Goal: Task Accomplishment & Management: Complete application form

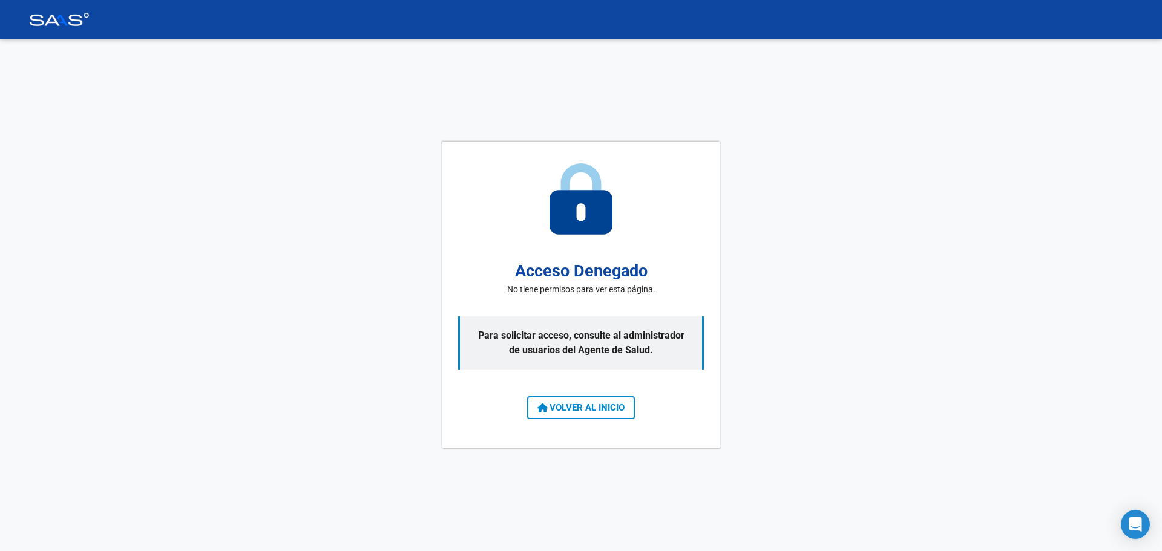
click at [578, 409] on span "VOLVER AL INICIO" at bounding box center [581, 408] width 87 height 11
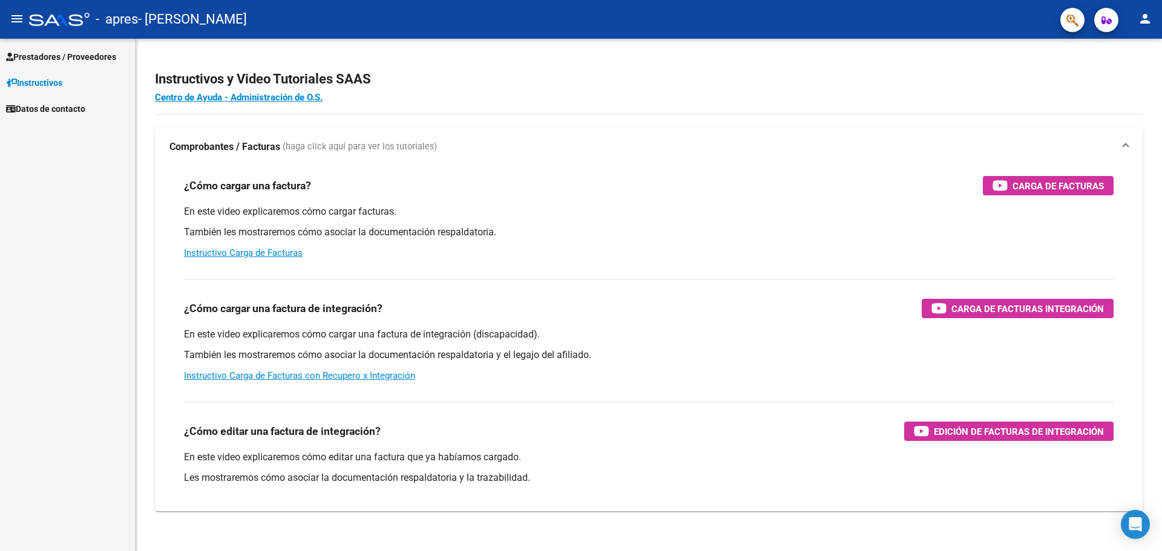
click at [51, 56] on span "Prestadores / Proveedores" at bounding box center [61, 56] width 110 height 13
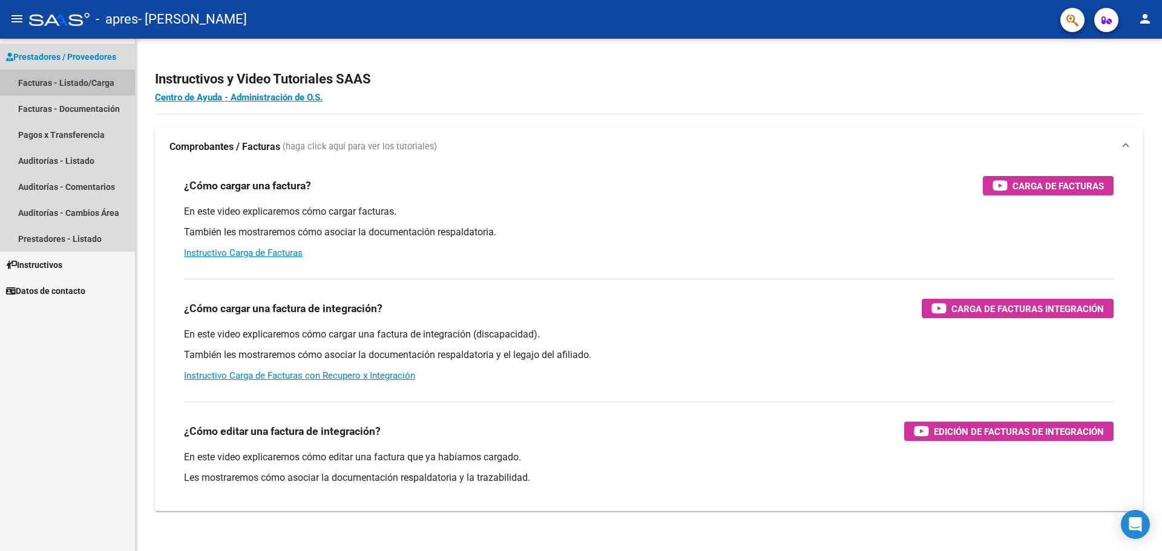
click at [68, 85] on link "Facturas - Listado/Carga" at bounding box center [67, 83] width 135 height 26
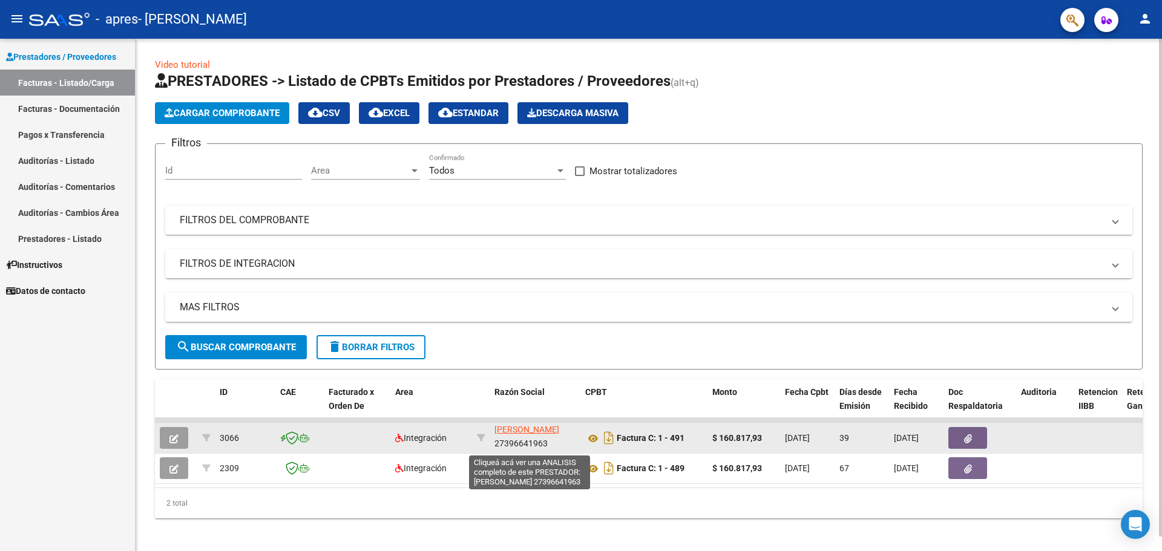
scroll to position [16, 0]
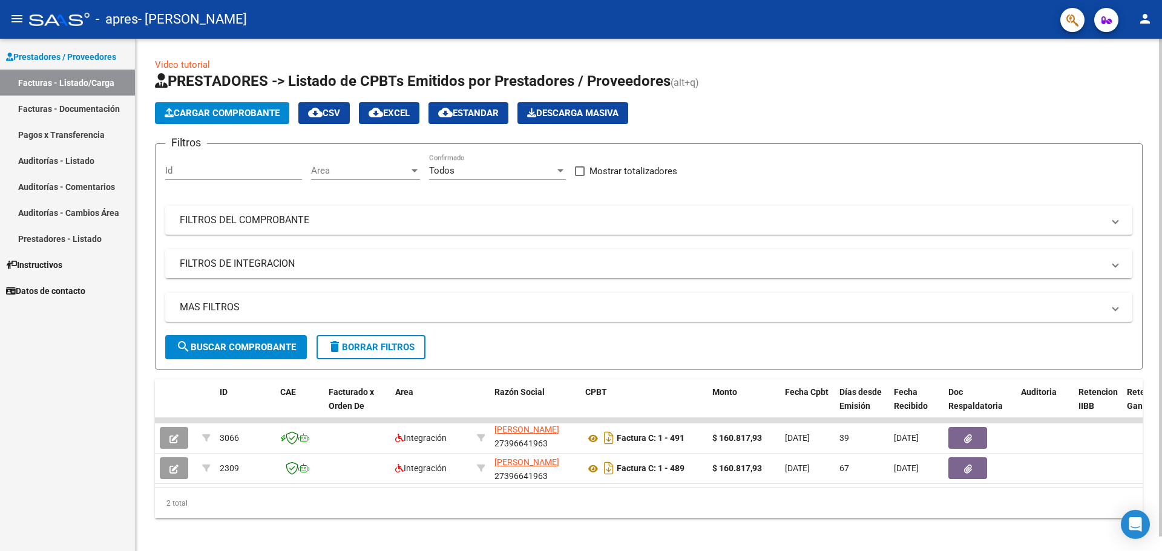
click at [252, 116] on span "Cargar Comprobante" at bounding box center [222, 113] width 115 height 11
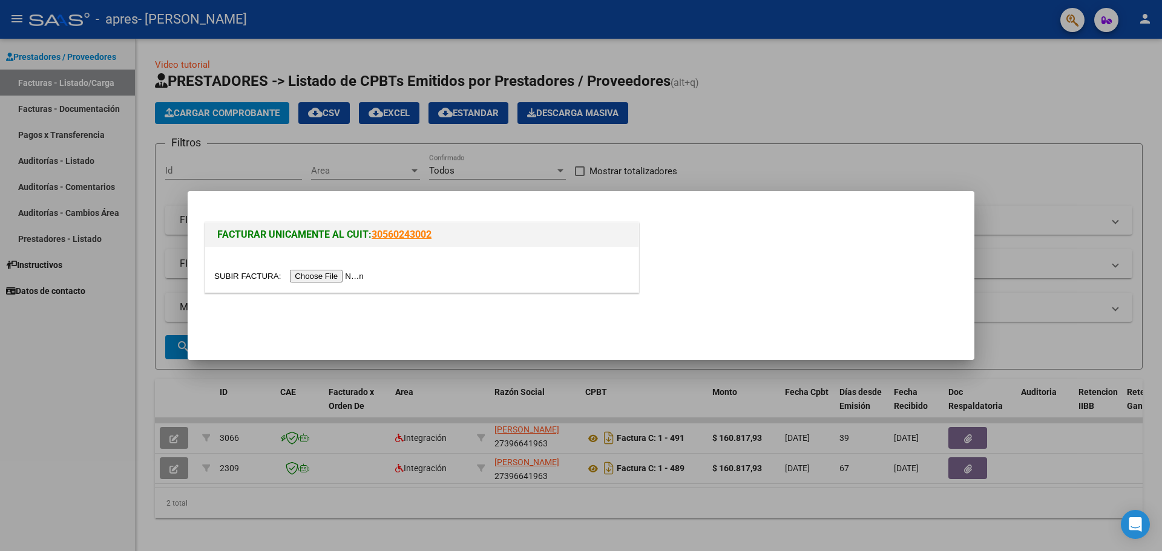
click at [328, 277] on input "file" at bounding box center [290, 276] width 153 height 13
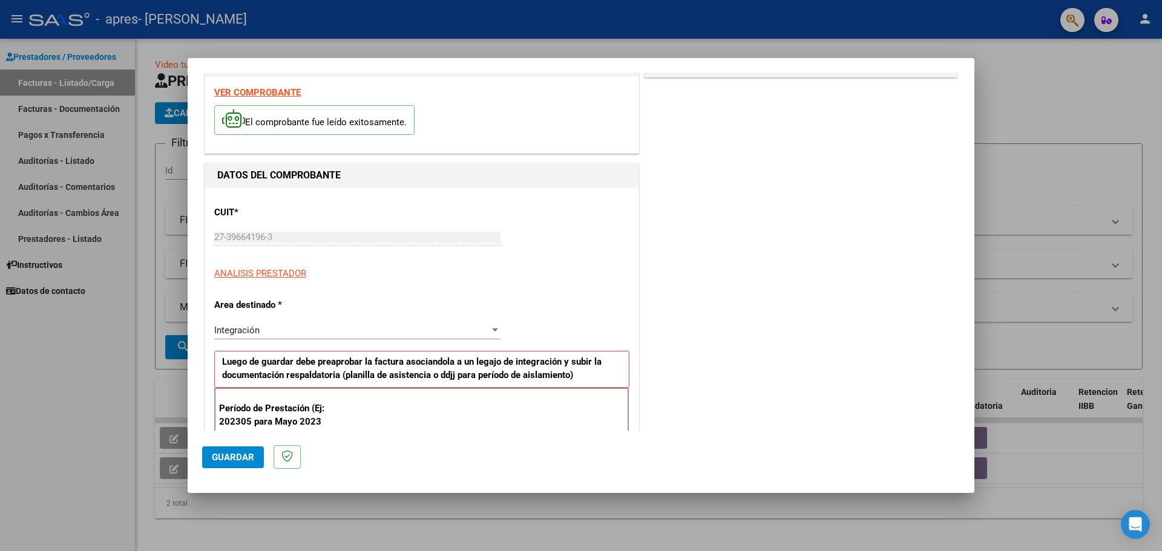
scroll to position [0, 0]
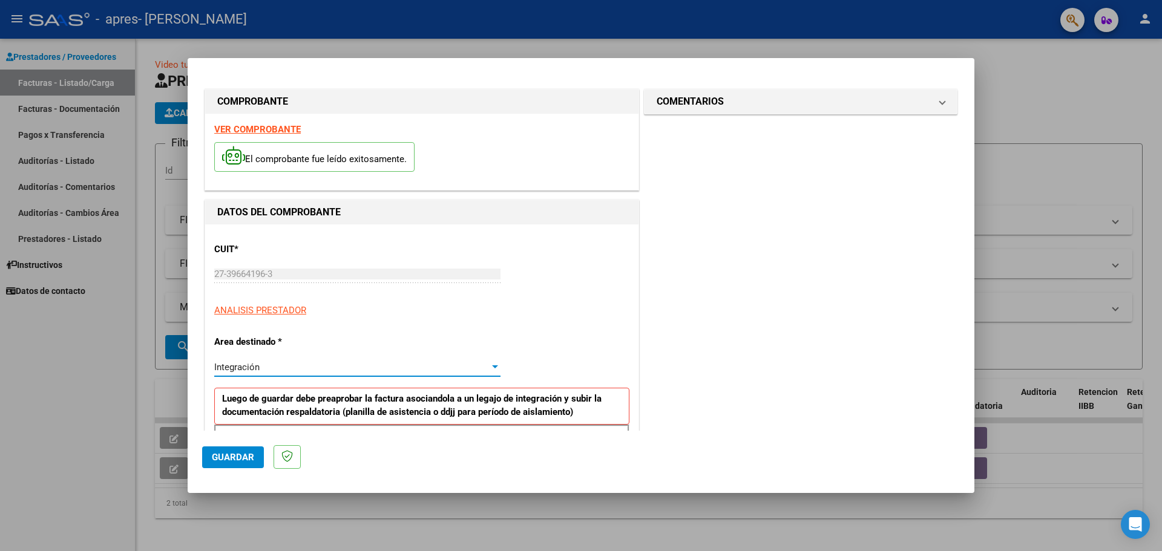
click at [292, 367] on div "Integración" at bounding box center [351, 367] width 275 height 11
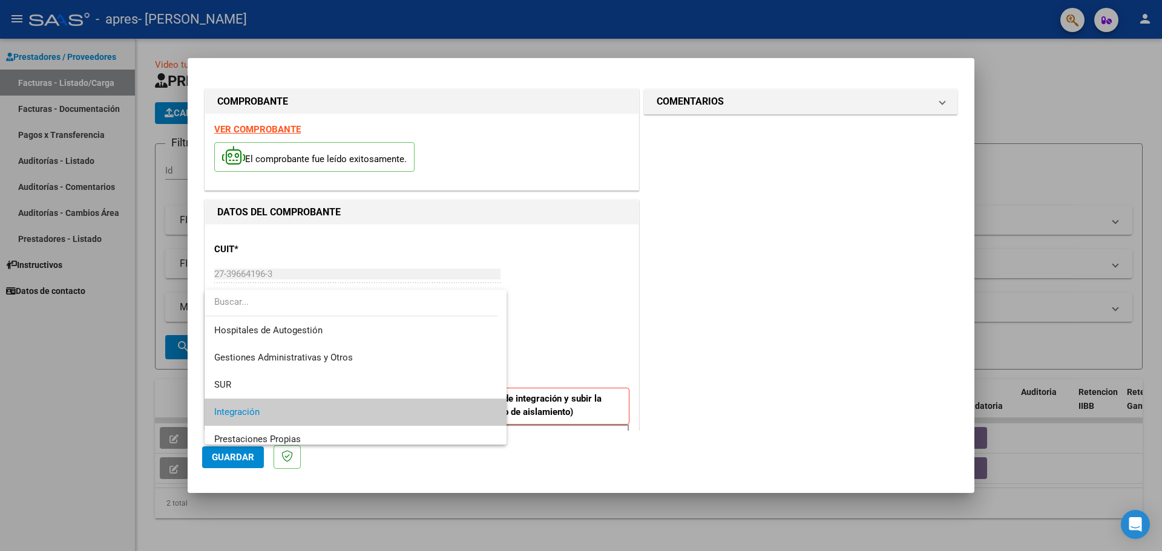
scroll to position [45, 0]
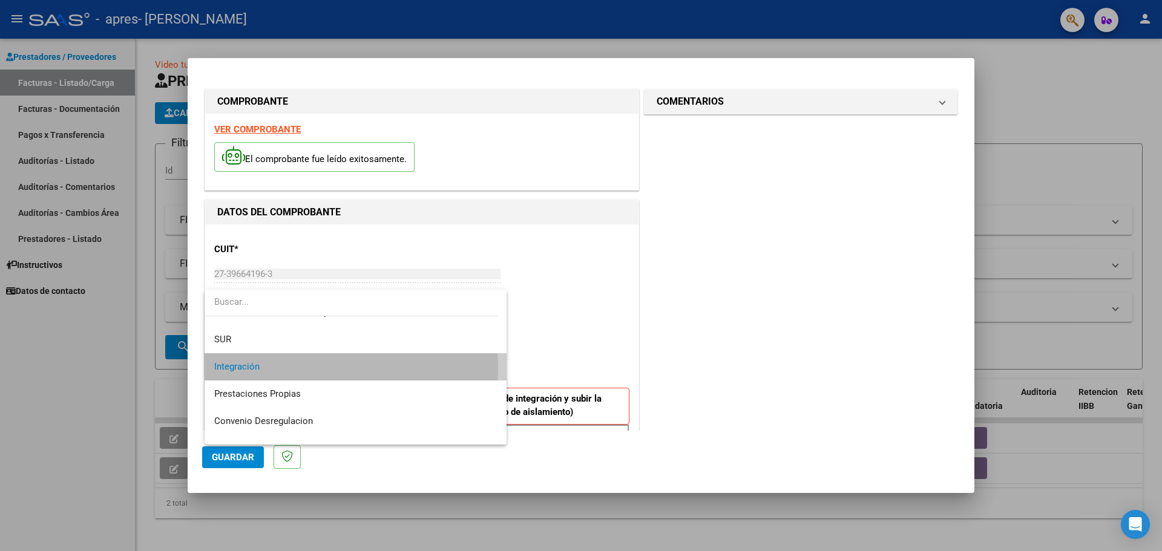
click at [292, 367] on span "Integración" at bounding box center [355, 367] width 283 height 27
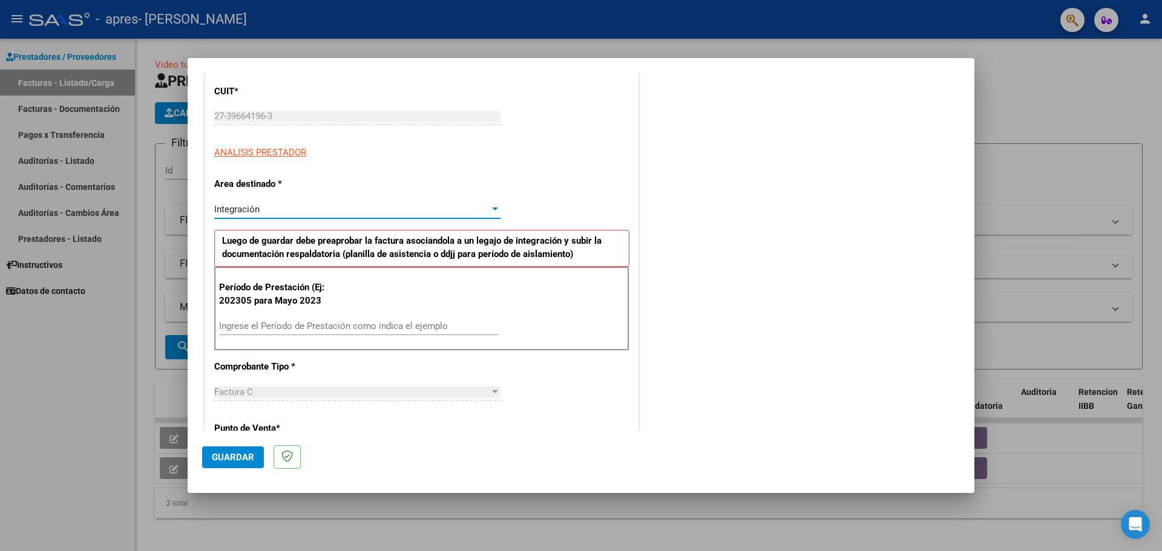
scroll to position [182, 0]
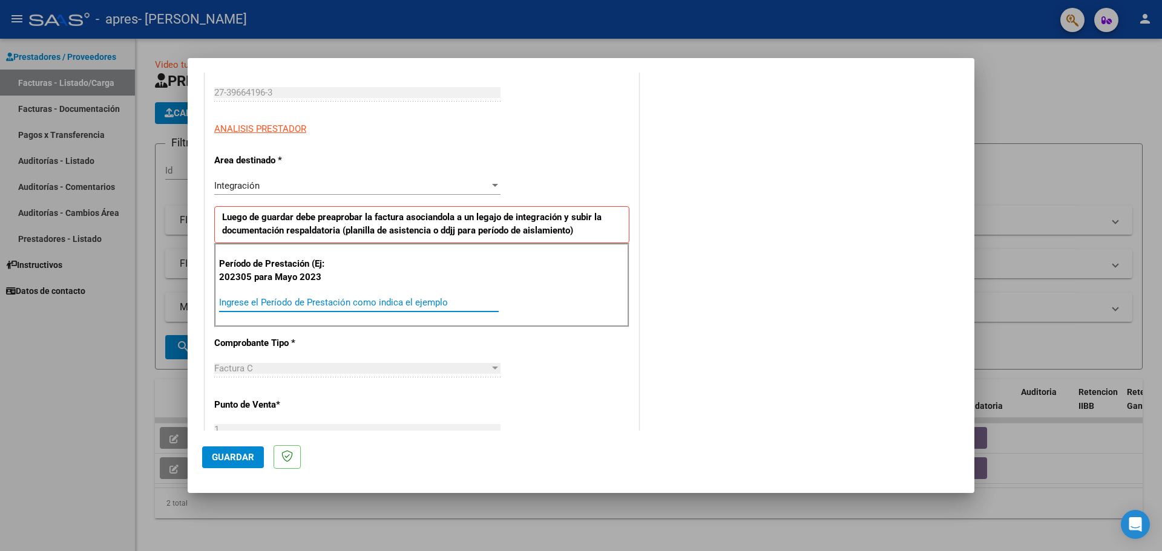
click at [330, 307] on input "Ingrese el Período de Prestación como indica el ejemplo" at bounding box center [359, 302] width 280 height 11
type input "202307"
click at [539, 312] on div "Período de Prestación (Ej: 202305 para [DATE] 202307 Ingrese el Período de Pres…" at bounding box center [421, 285] width 415 height 85
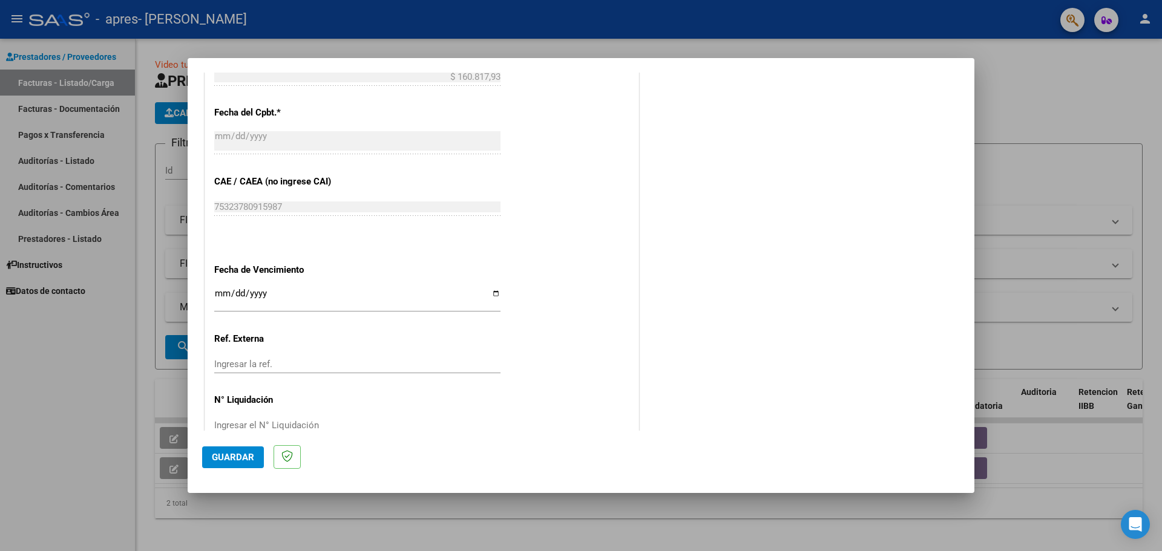
scroll to position [666, 0]
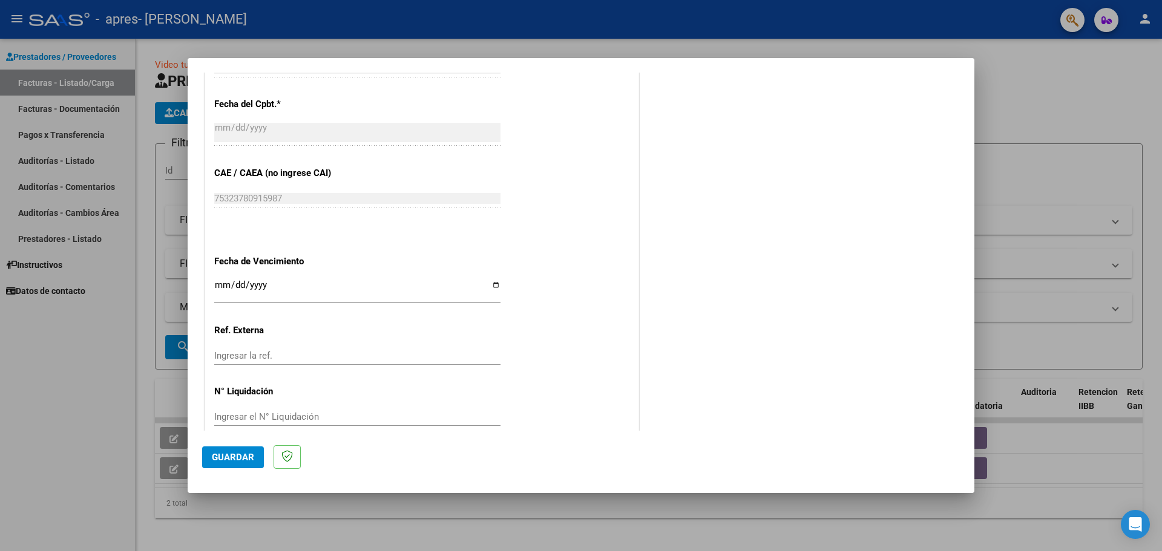
click at [224, 286] on input "Ingresar la fecha" at bounding box center [357, 289] width 286 height 19
type input "[DATE]"
click at [238, 357] on input "Ingresar la ref." at bounding box center [357, 356] width 286 height 11
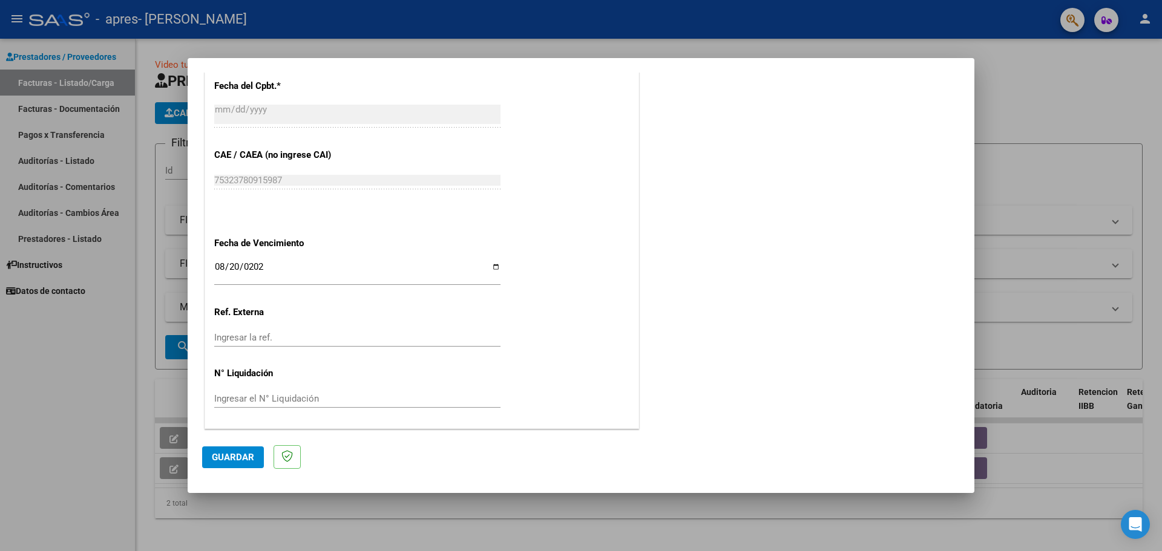
scroll to position [685, 0]
click at [294, 400] on input "Ingresar el N° Liquidación" at bounding box center [357, 398] width 286 height 11
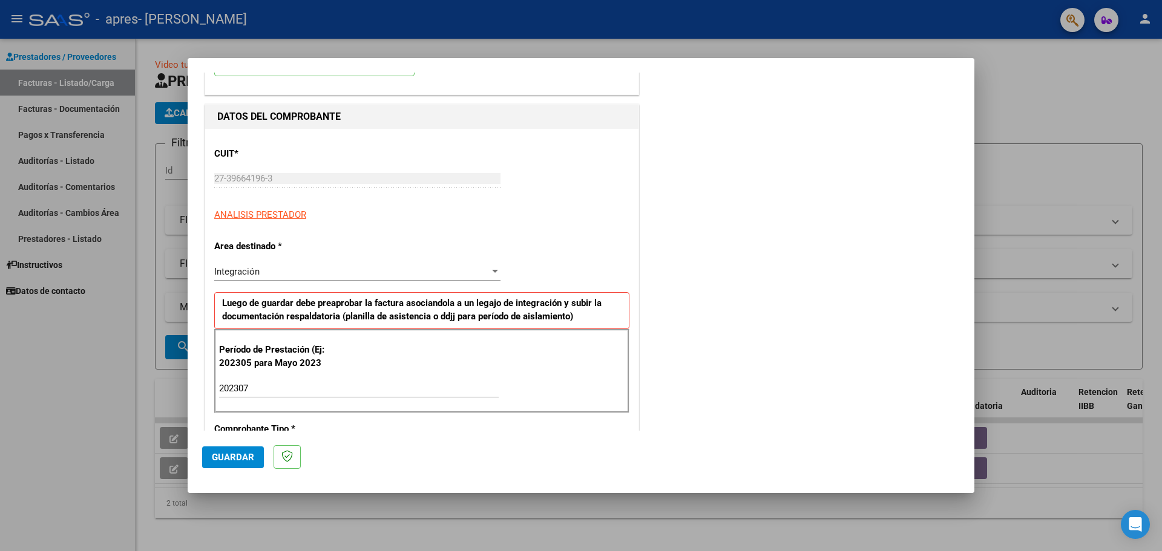
scroll to position [19, 0]
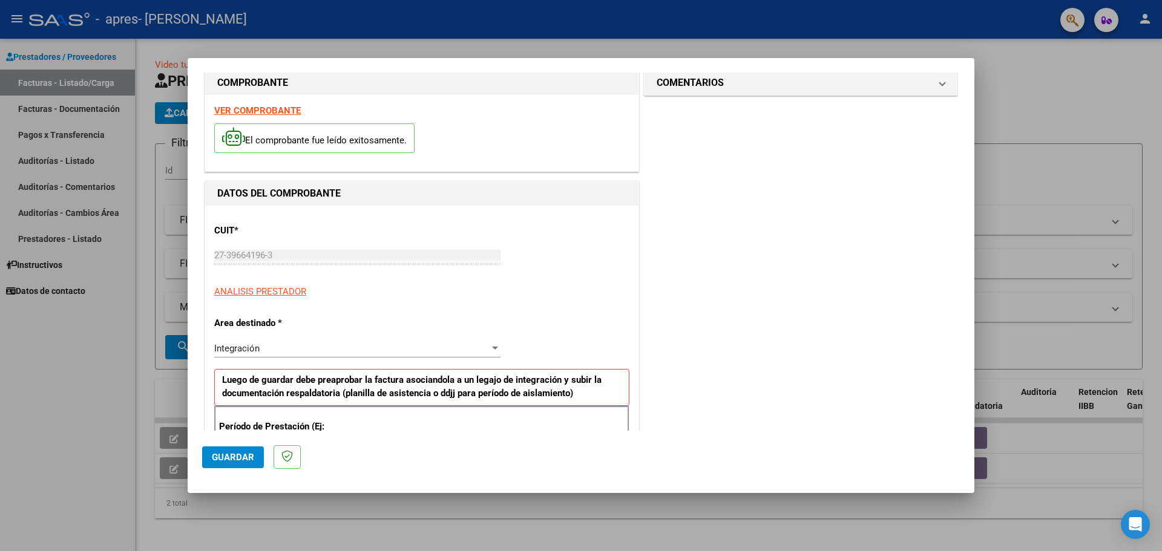
click at [235, 459] on span "Guardar" at bounding box center [233, 457] width 42 height 11
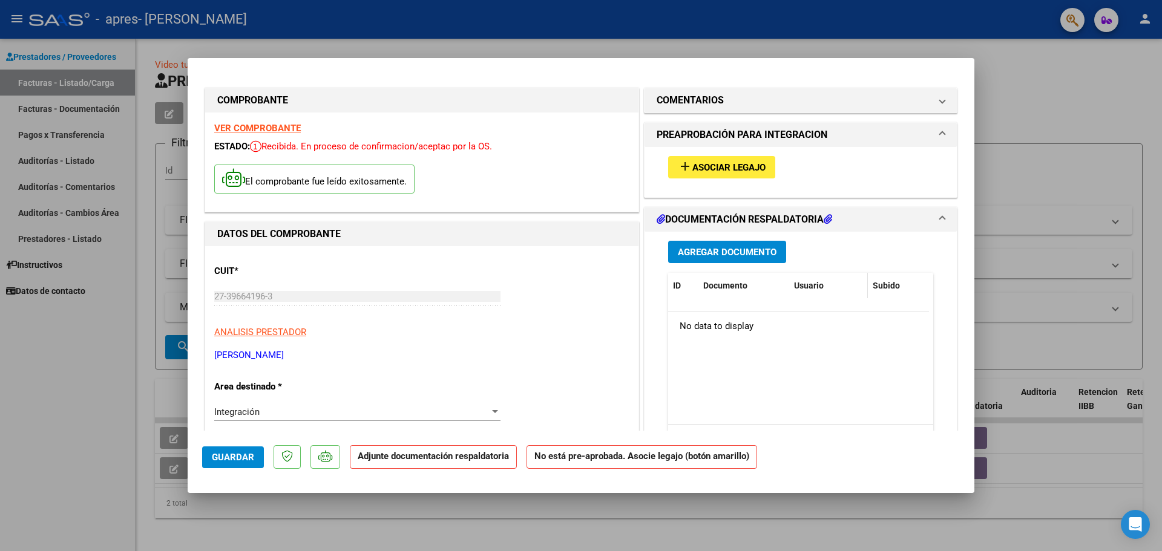
scroll to position [0, 0]
click at [752, 251] on span "Agregar Documento" at bounding box center [727, 253] width 99 height 11
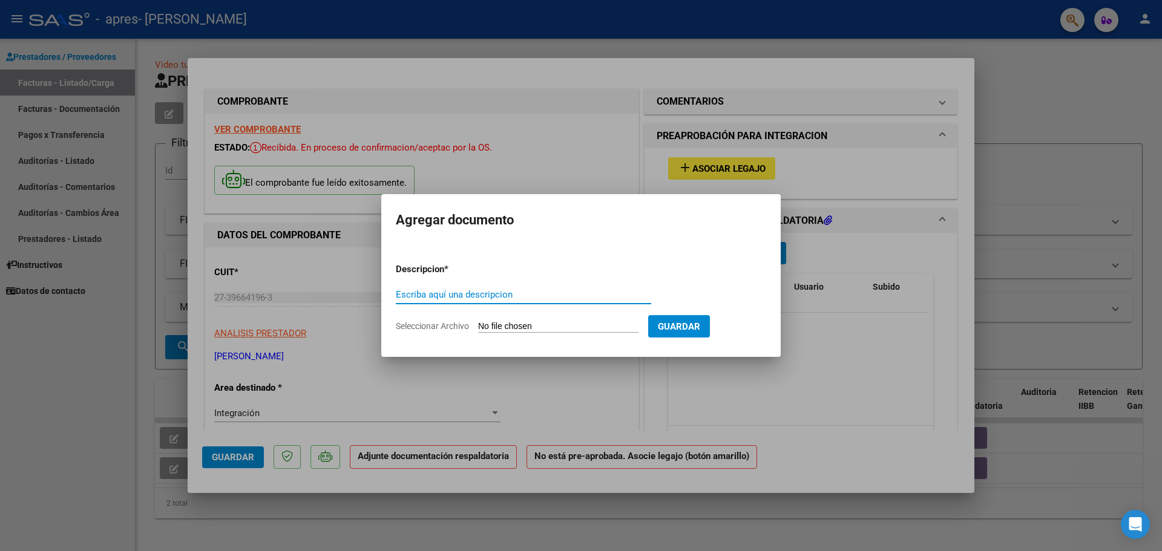
click at [444, 294] on input "Escriba aquí una descripcion" at bounding box center [523, 294] width 255 height 11
click at [496, 319] on form "Descripcion * Escriba aquí una descripcion Seleccionar Archivo Guardar" at bounding box center [581, 298] width 370 height 88
click at [495, 324] on input "Seleccionar Archivo" at bounding box center [558, 327] width 160 height 12
type input "C:\fakepath\[PERSON_NAME], Psicopedagogia.pdf"
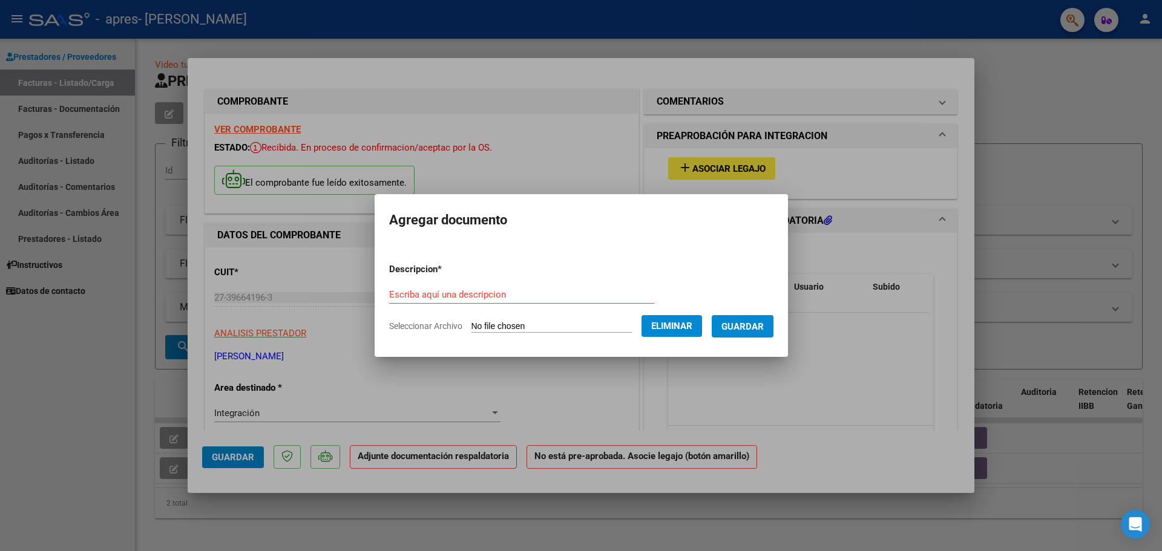
click at [444, 289] on input "Escriba aquí una descripcion" at bounding box center [521, 294] width 265 height 11
type input "planilla de asistencia"
click at [761, 329] on span "Guardar" at bounding box center [743, 326] width 42 height 11
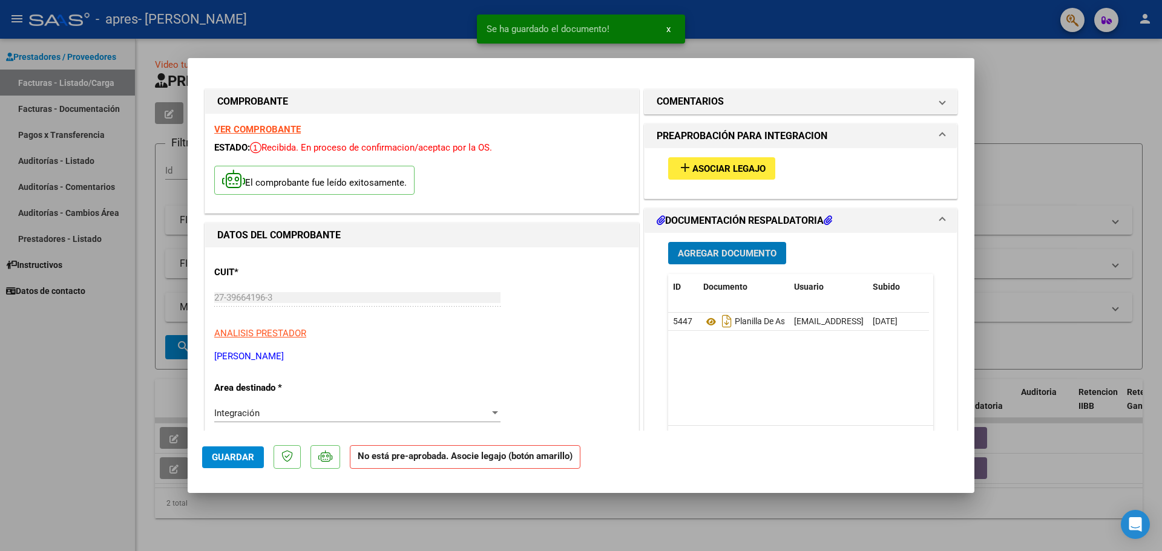
click at [231, 463] on button "Guardar" at bounding box center [233, 458] width 62 height 22
click at [751, 170] on span "Asociar Legajo" at bounding box center [729, 168] width 73 height 11
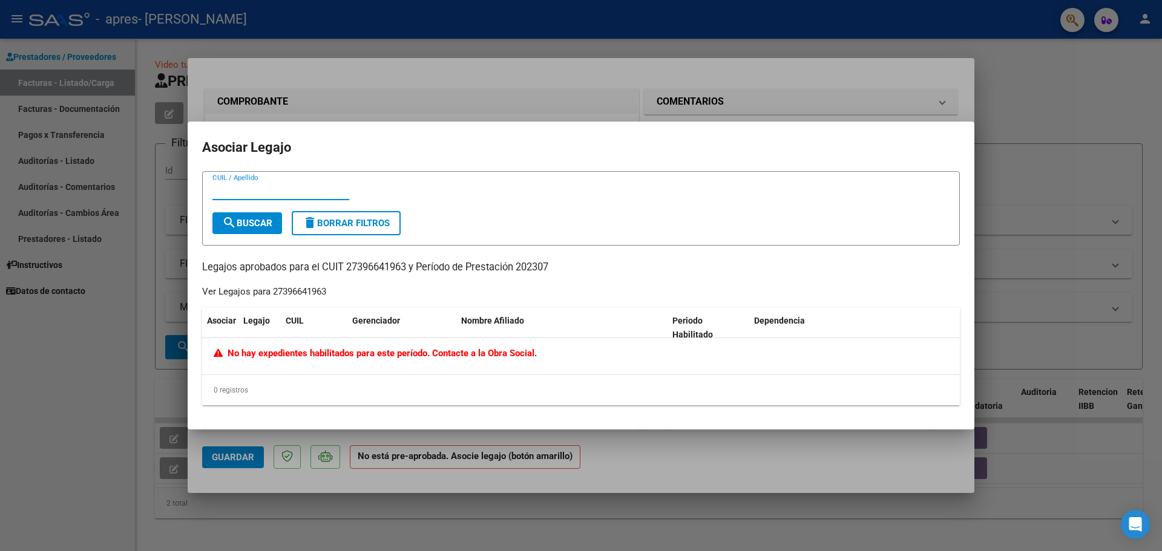
click at [246, 196] on div "CUIL / Apellido" at bounding box center [280, 191] width 137 height 18
type input "f"
type input "s"
type input "borro"
click at [549, 260] on p "Legajos aprobados para el CUIT 27396641963 y Período de Prestación 202307" at bounding box center [581, 267] width 758 height 15
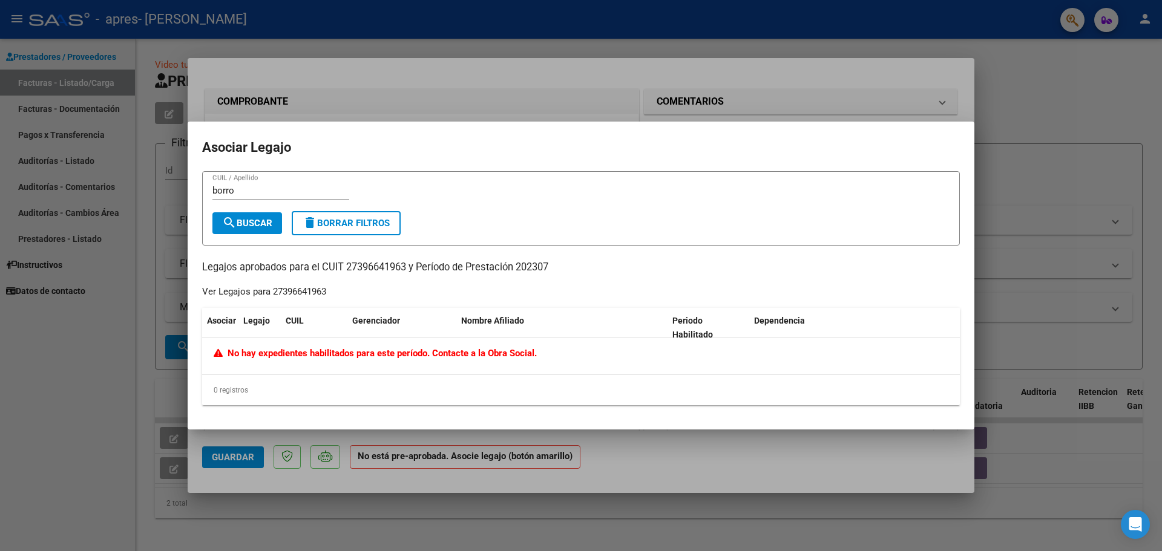
click at [546, 266] on p "Legajos aprobados para el CUIT 27396641963 y Período de Prestación 202307" at bounding box center [581, 267] width 758 height 15
click at [447, 355] on span "No hay expedientes habilitados para este período. Contacte a la Obra Social." at bounding box center [375, 353] width 323 height 11
drag, startPoint x: 260, startPoint y: 193, endPoint x: 197, endPoint y: 196, distance: 62.4
click at [197, 196] on mat-dialog-content "borro CUIL / Apellido search Buscar delete Borrar Filtros Legajos aprobados par…" at bounding box center [581, 293] width 787 height 245
click at [354, 139] on h2 "Asociar Legajo" at bounding box center [581, 147] width 758 height 23
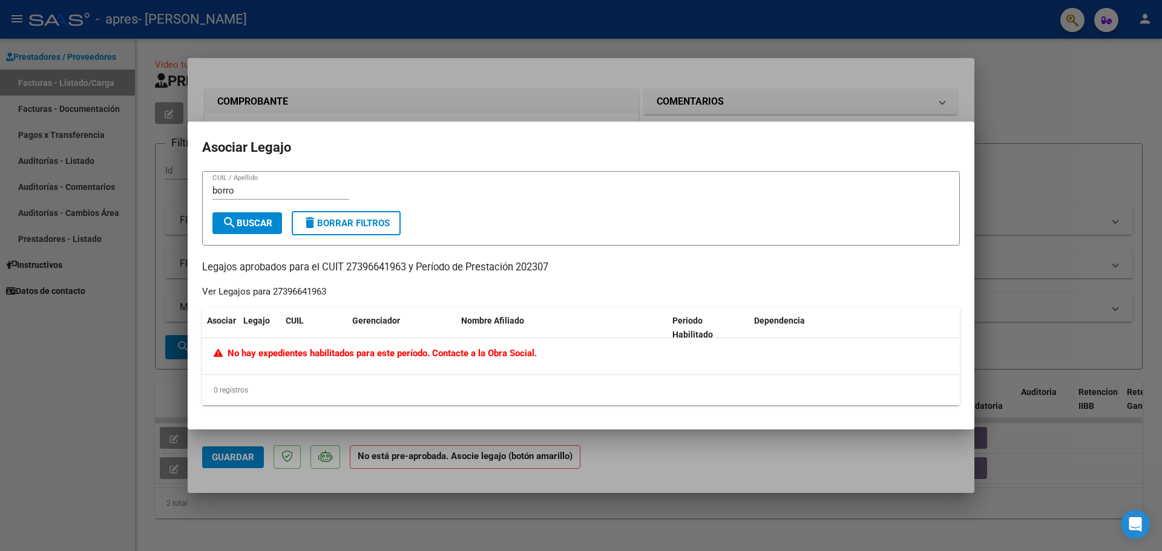
click at [380, 114] on div at bounding box center [581, 275] width 1162 height 551
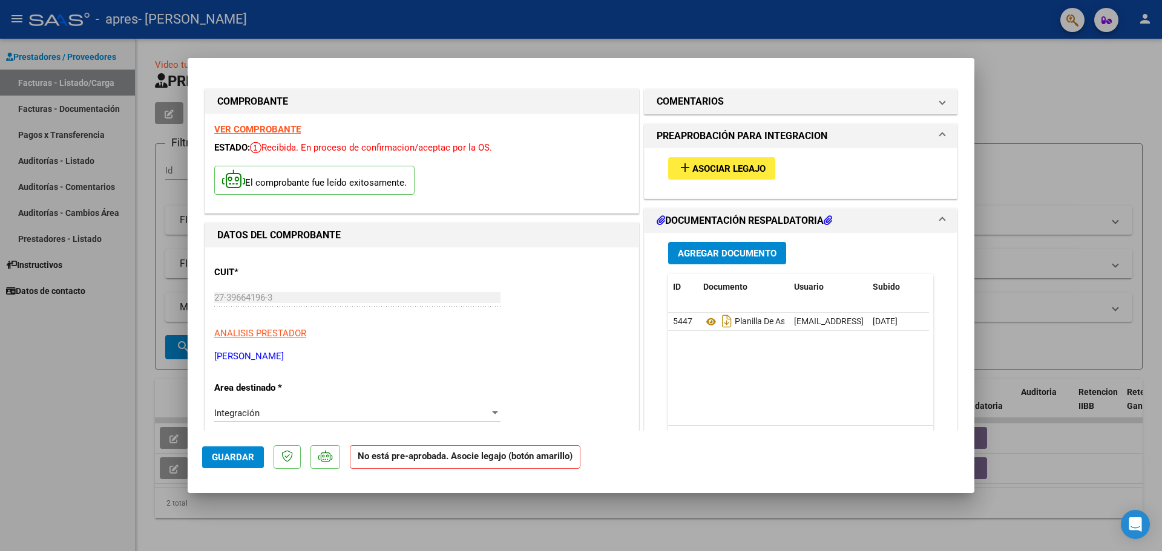
click at [720, 166] on span "Asociar Legajo" at bounding box center [729, 168] width 73 height 11
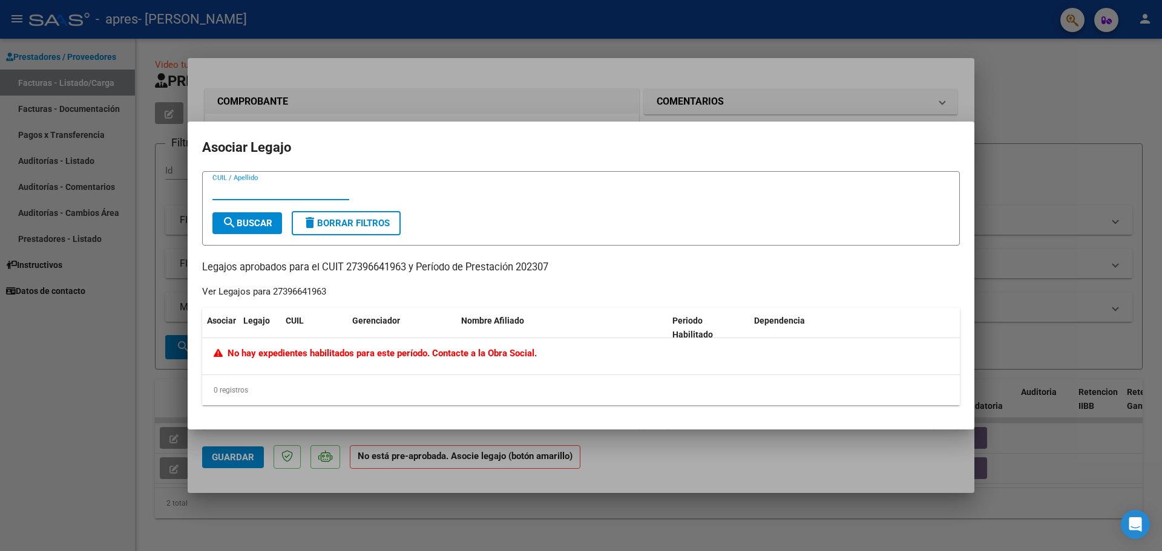
click at [499, 354] on span "No hay expedientes habilitados para este período. Contacte a la Obra Social." at bounding box center [375, 353] width 323 height 11
click at [713, 317] on span "Periodo Habilitado" at bounding box center [693, 328] width 41 height 24
click at [726, 364] on div "No hay expedientes habilitados para este período. Contacte a la Obra Social." at bounding box center [581, 356] width 758 height 36
click at [573, 94] on div at bounding box center [581, 275] width 1162 height 551
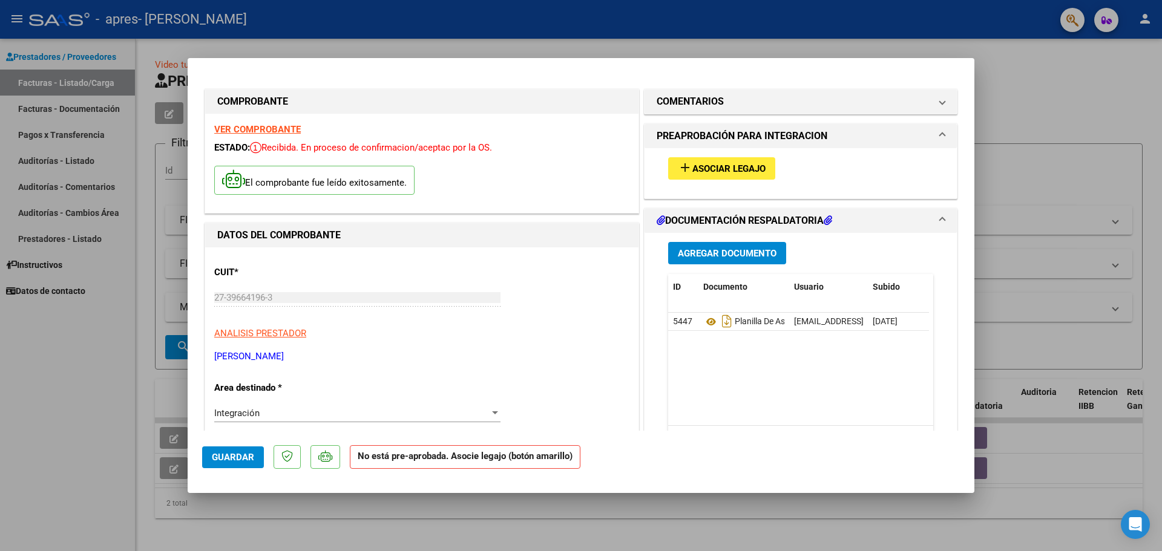
click at [222, 453] on span "Guardar" at bounding box center [233, 457] width 42 height 11
click at [959, 62] on mat-dialog-container "COMPROBANTE VER COMPROBANTE ESTADO: Recibida. En proceso de confirmacion/acepta…" at bounding box center [581, 275] width 787 height 435
click at [973, 47] on div at bounding box center [581, 275] width 1162 height 551
type input "$ 0,00"
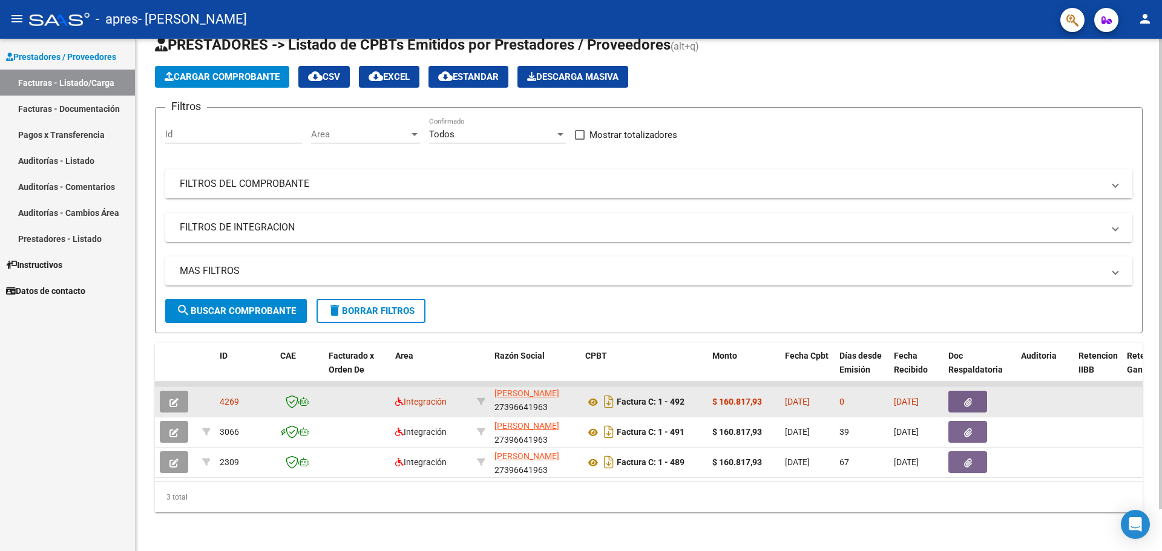
click at [181, 396] on button "button" at bounding box center [174, 402] width 28 height 22
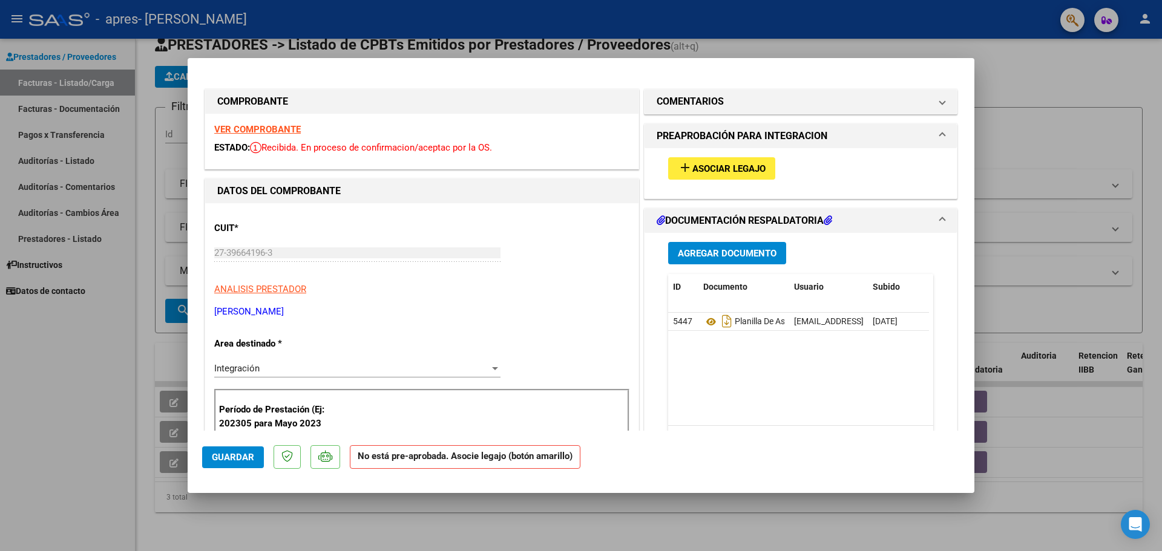
click at [1015, 56] on div at bounding box center [581, 275] width 1162 height 551
type input "$ 0,00"
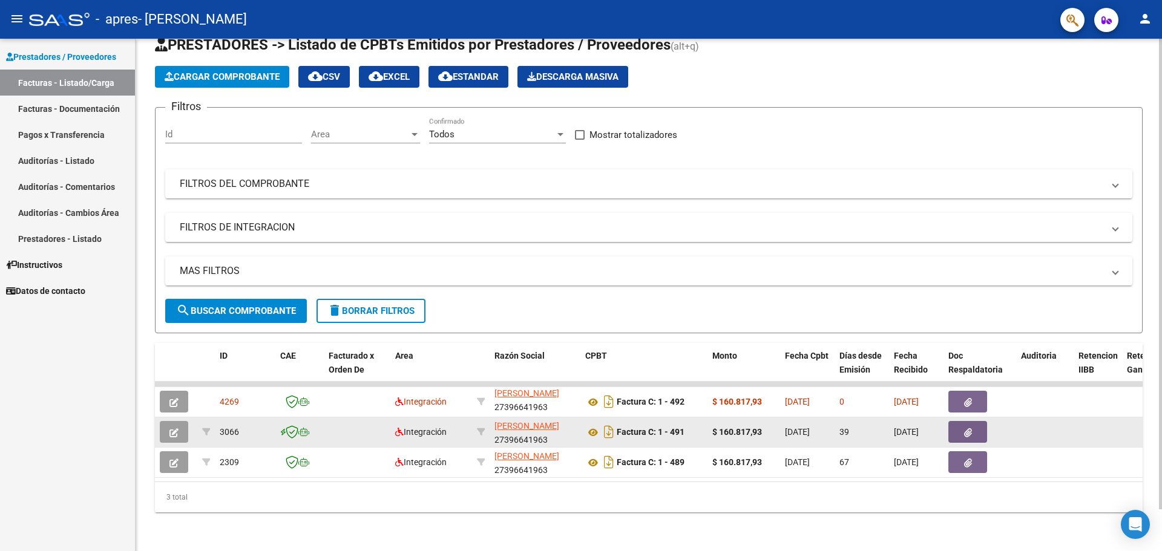
click at [176, 429] on icon "button" at bounding box center [174, 433] width 9 height 9
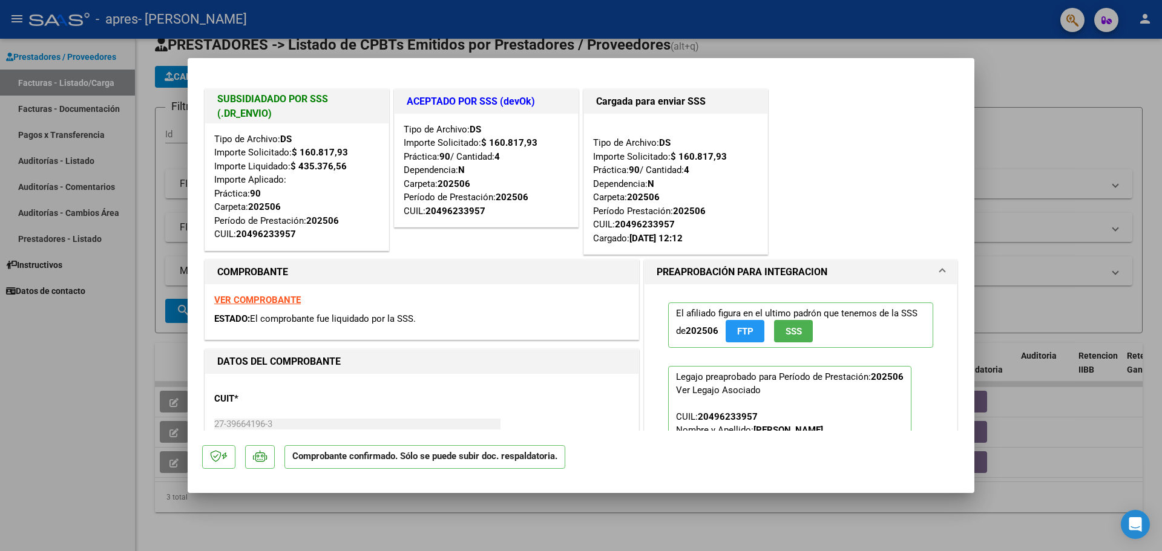
click at [1042, 179] on div at bounding box center [581, 275] width 1162 height 551
type input "$ 0,00"
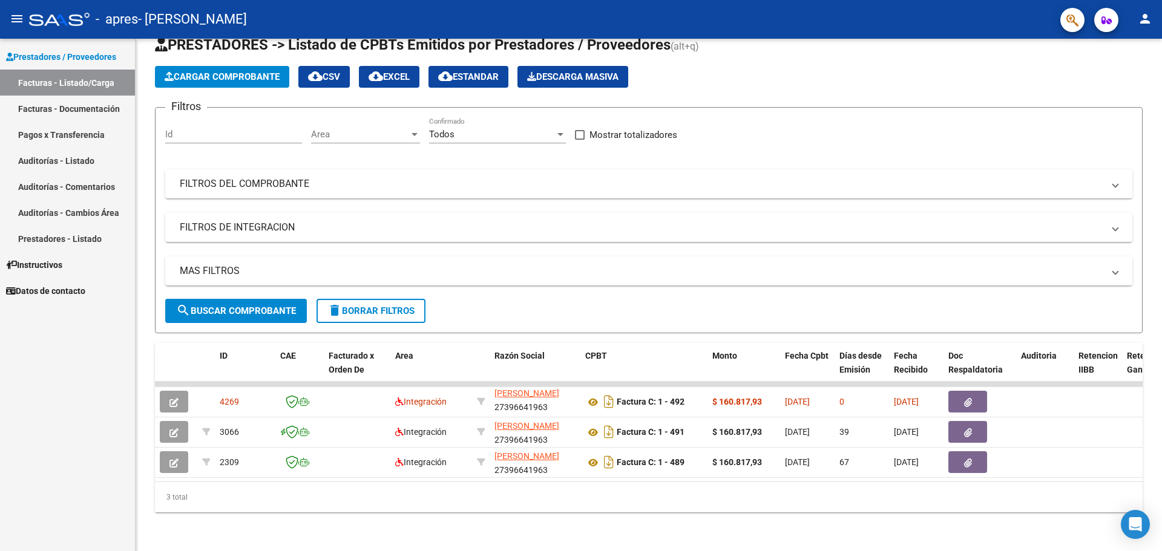
click at [1042, 179] on mat-panel-title "FILTROS DEL COMPROBANTE" at bounding box center [642, 183] width 924 height 13
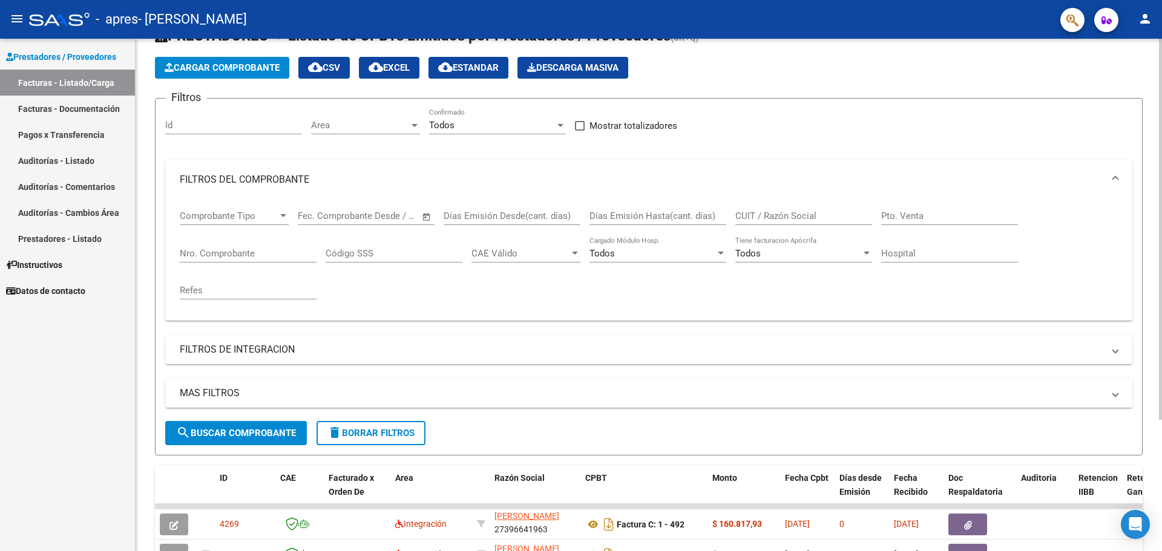
click at [1044, 179] on mat-panel-title "FILTROS DEL COMPROBANTE" at bounding box center [642, 179] width 924 height 13
